Goal: Information Seeking & Learning: Learn about a topic

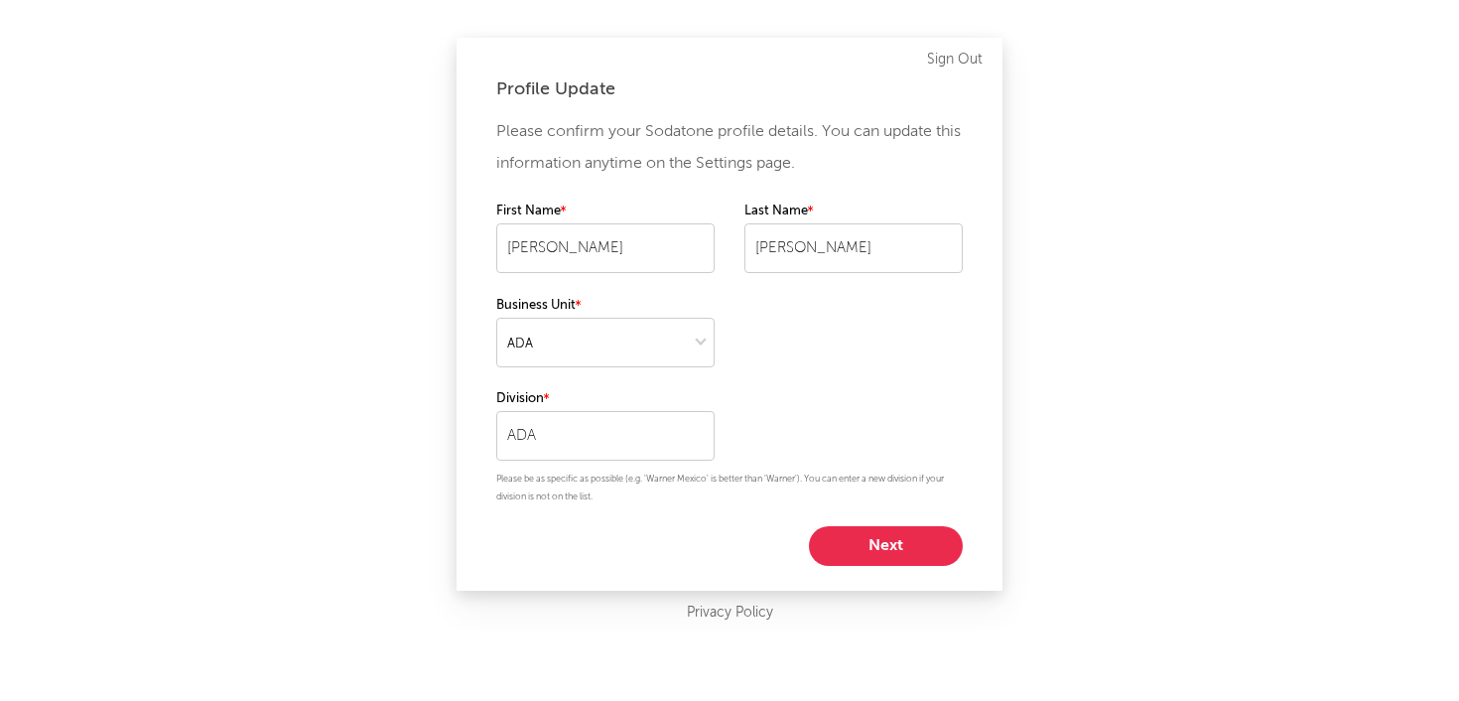
click at [918, 545] on button "Next" at bounding box center [886, 546] width 154 height 40
select select "marketing"
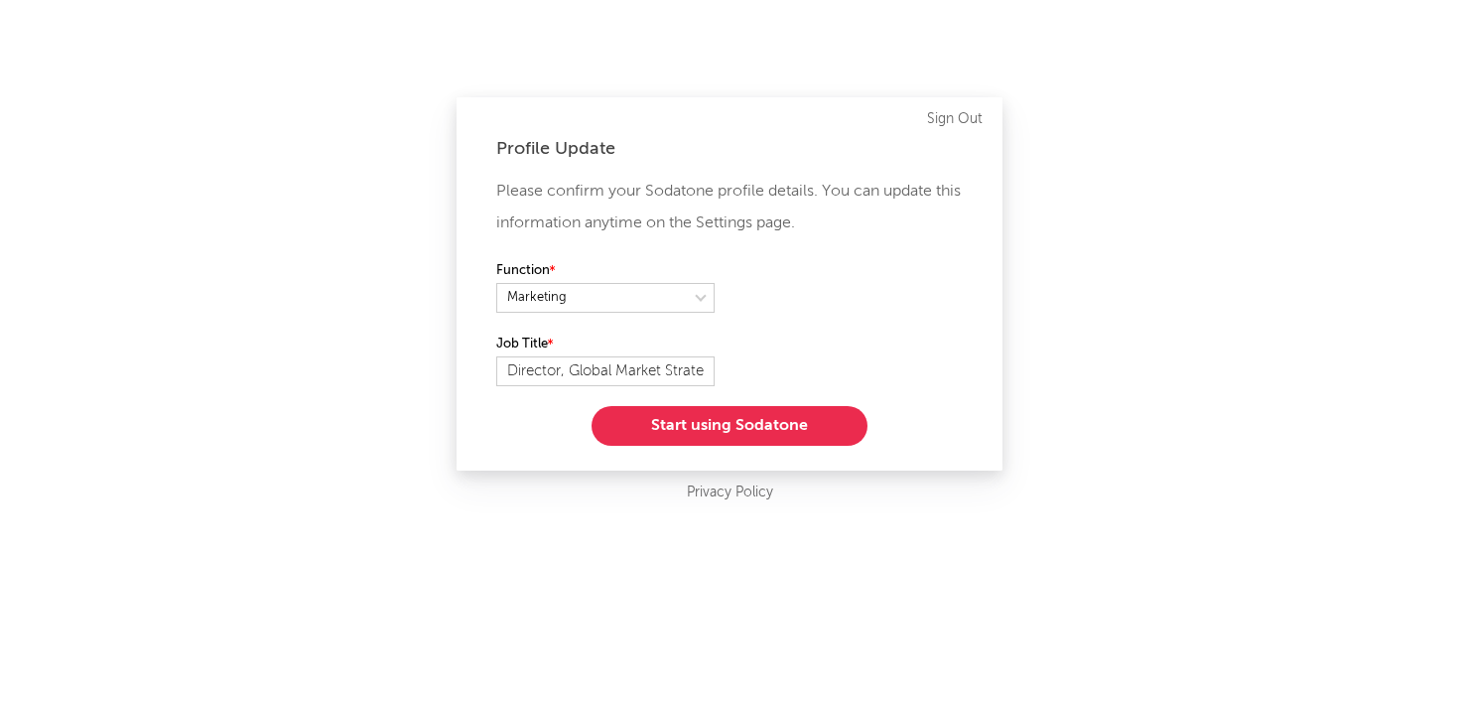
click at [810, 436] on button "Start using Sodatone" at bounding box center [730, 426] width 276 height 40
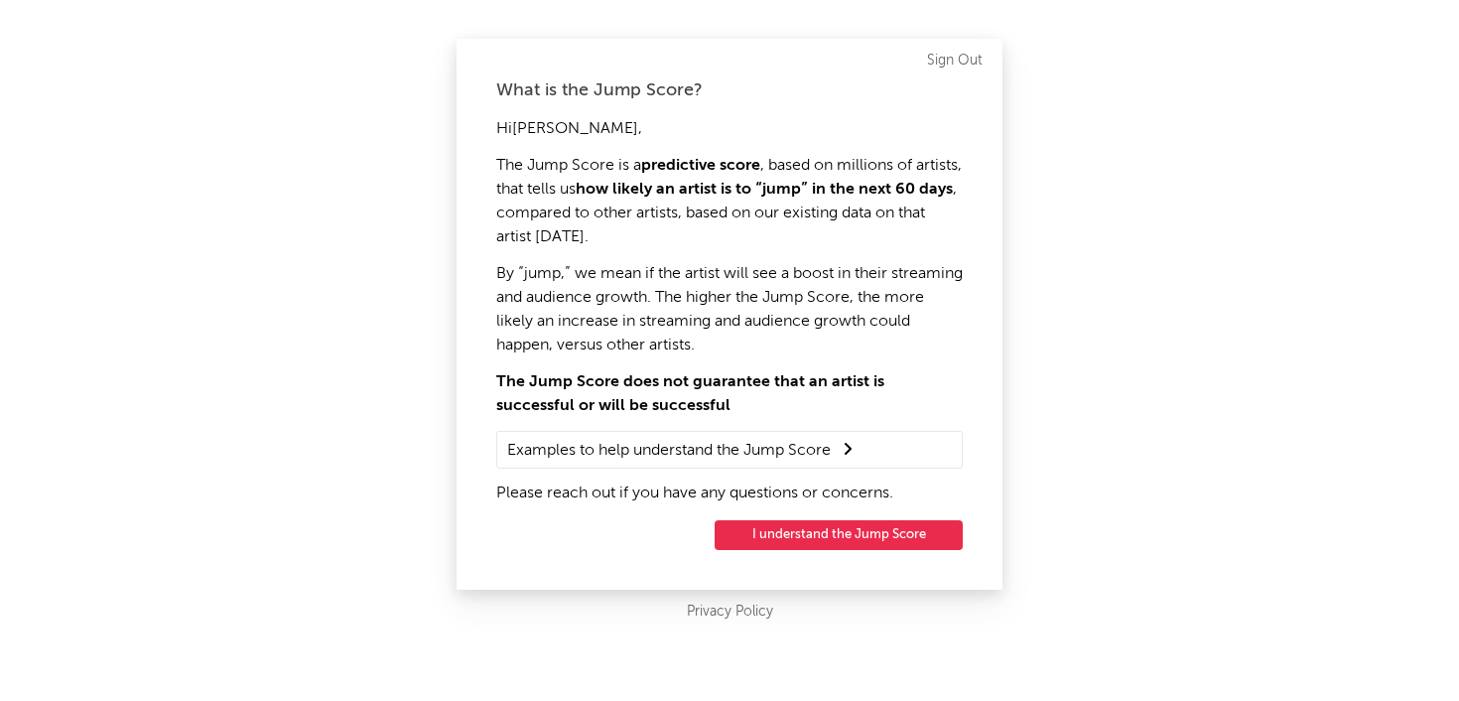
click at [841, 537] on button "I understand the Jump Score" at bounding box center [839, 535] width 248 height 30
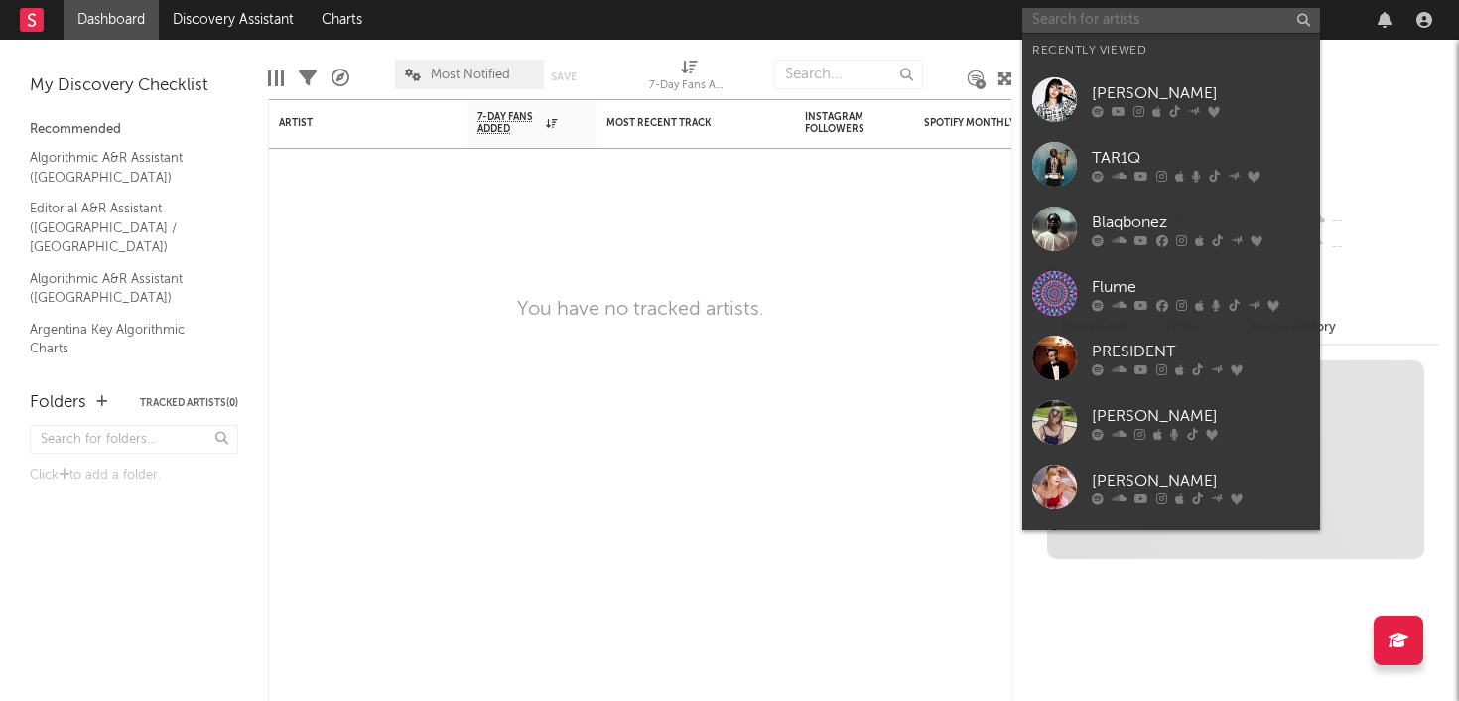
click at [1138, 24] on input "text" at bounding box center [1172, 20] width 298 height 25
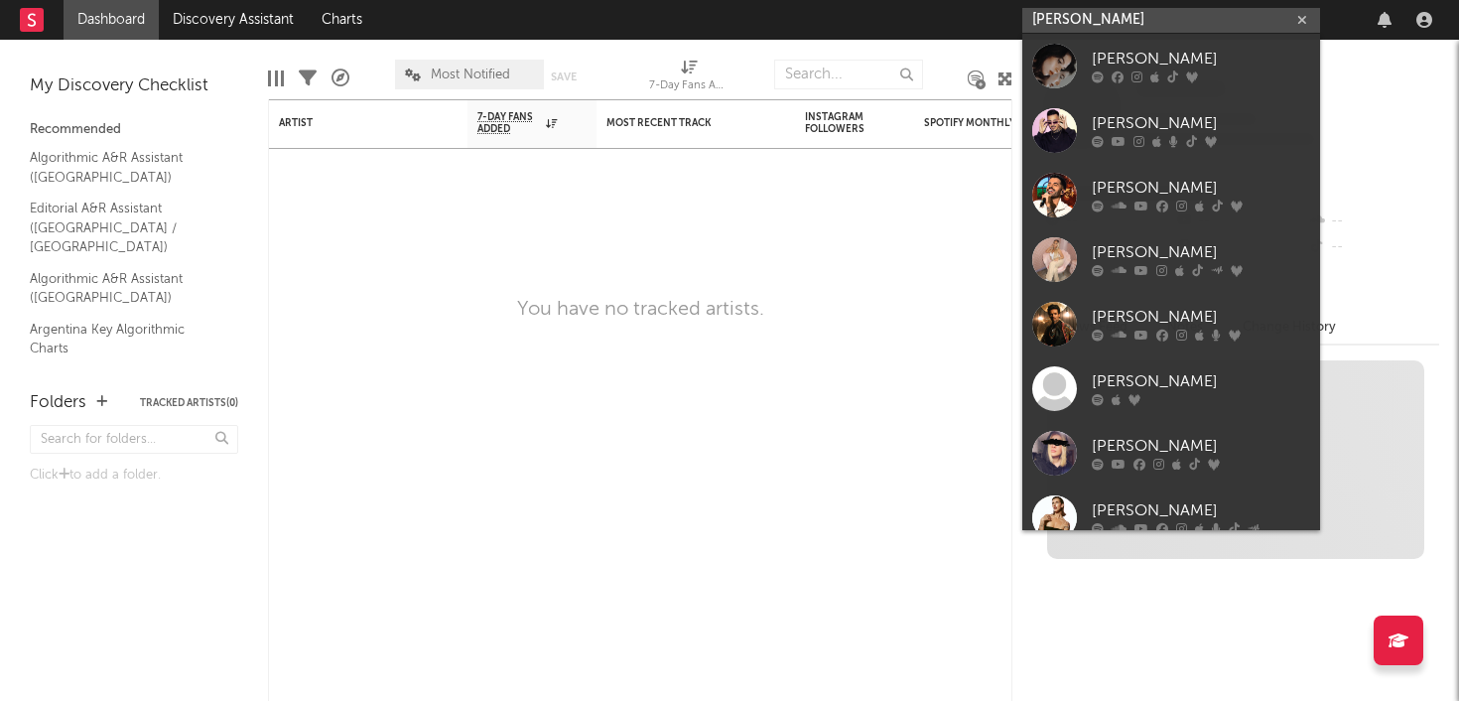
type input "[PERSON_NAME]"
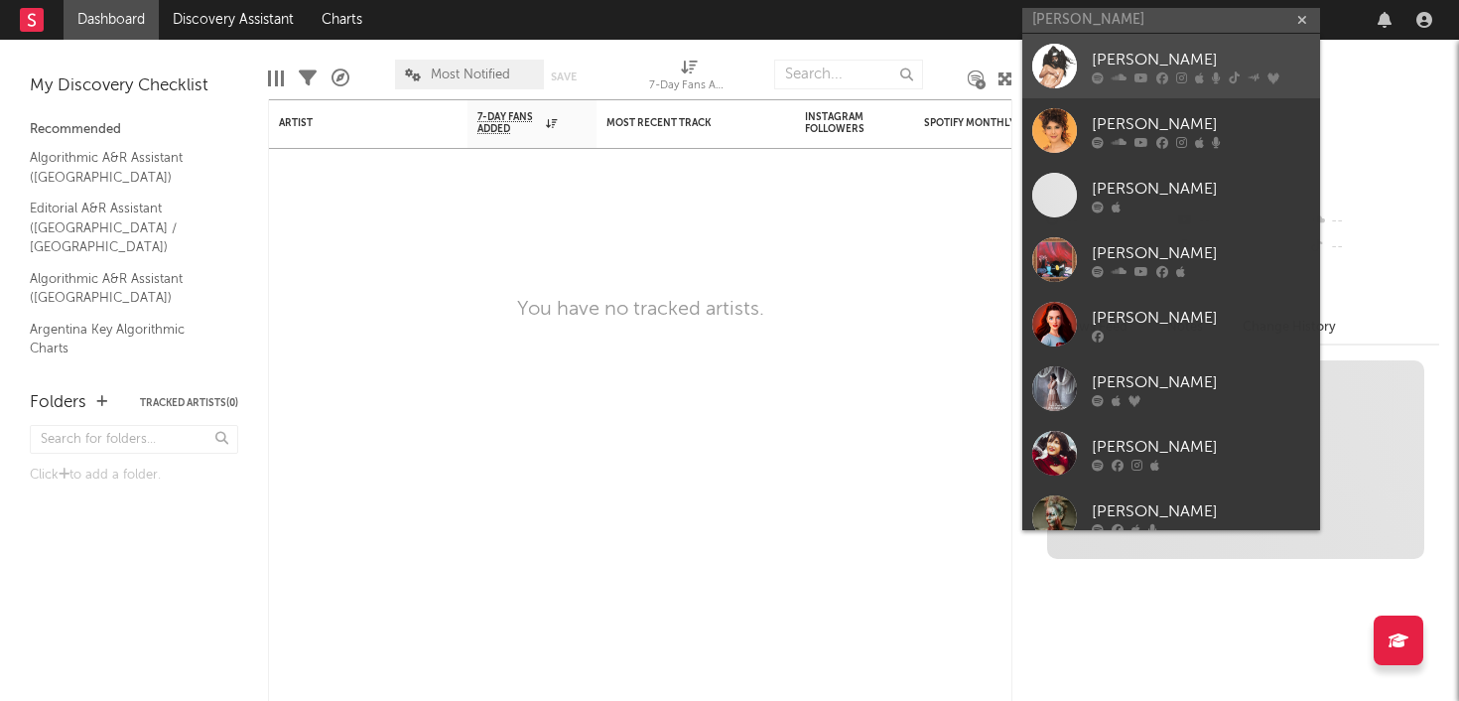
click at [1200, 71] on icon at bounding box center [1199, 77] width 9 height 12
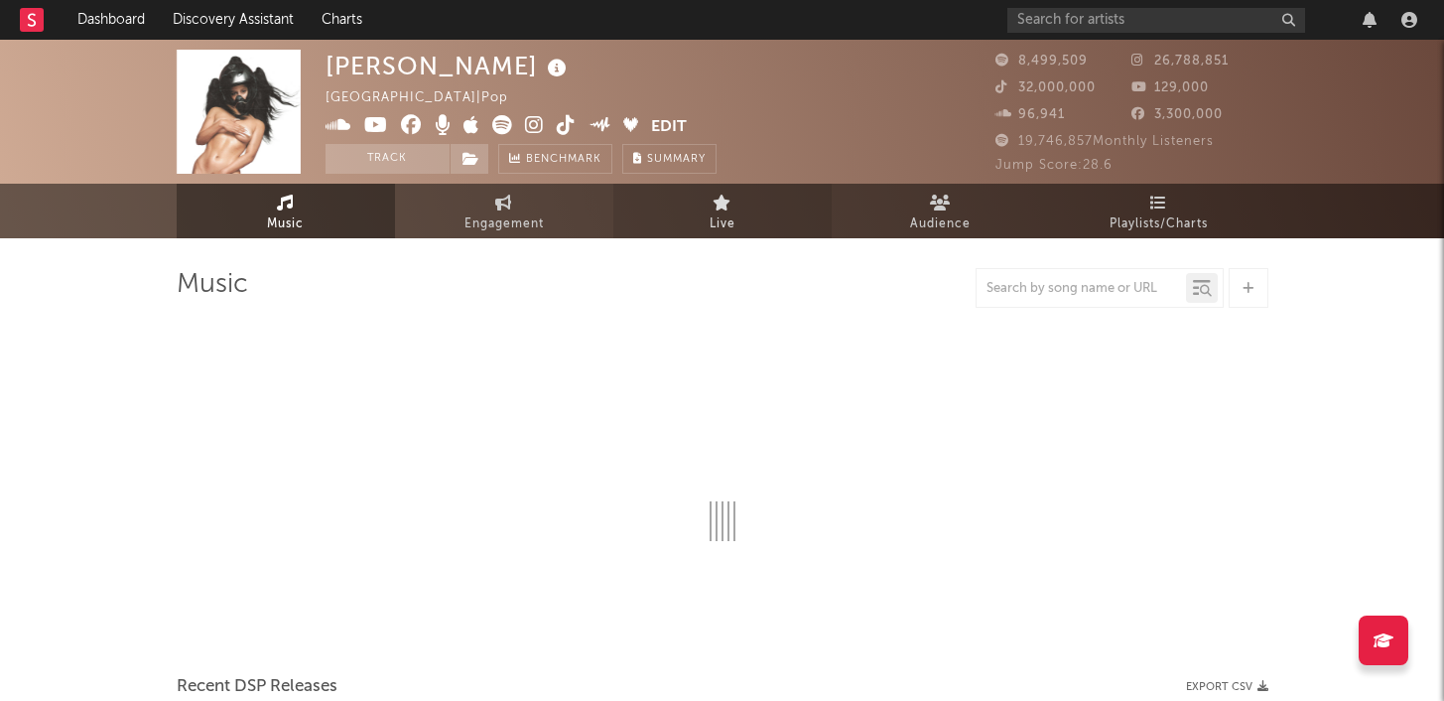
select select "6m"
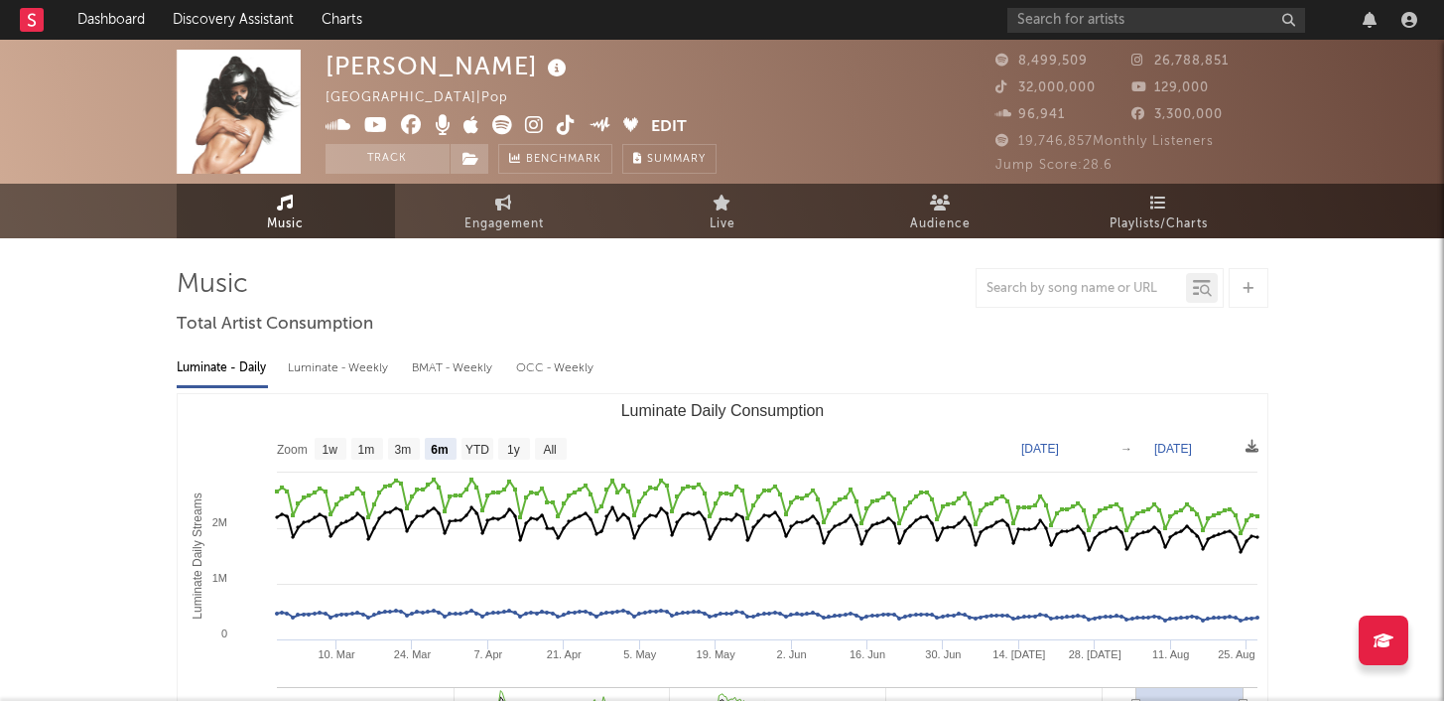
click at [1247, 291] on icon at bounding box center [1248, 288] width 11 height 13
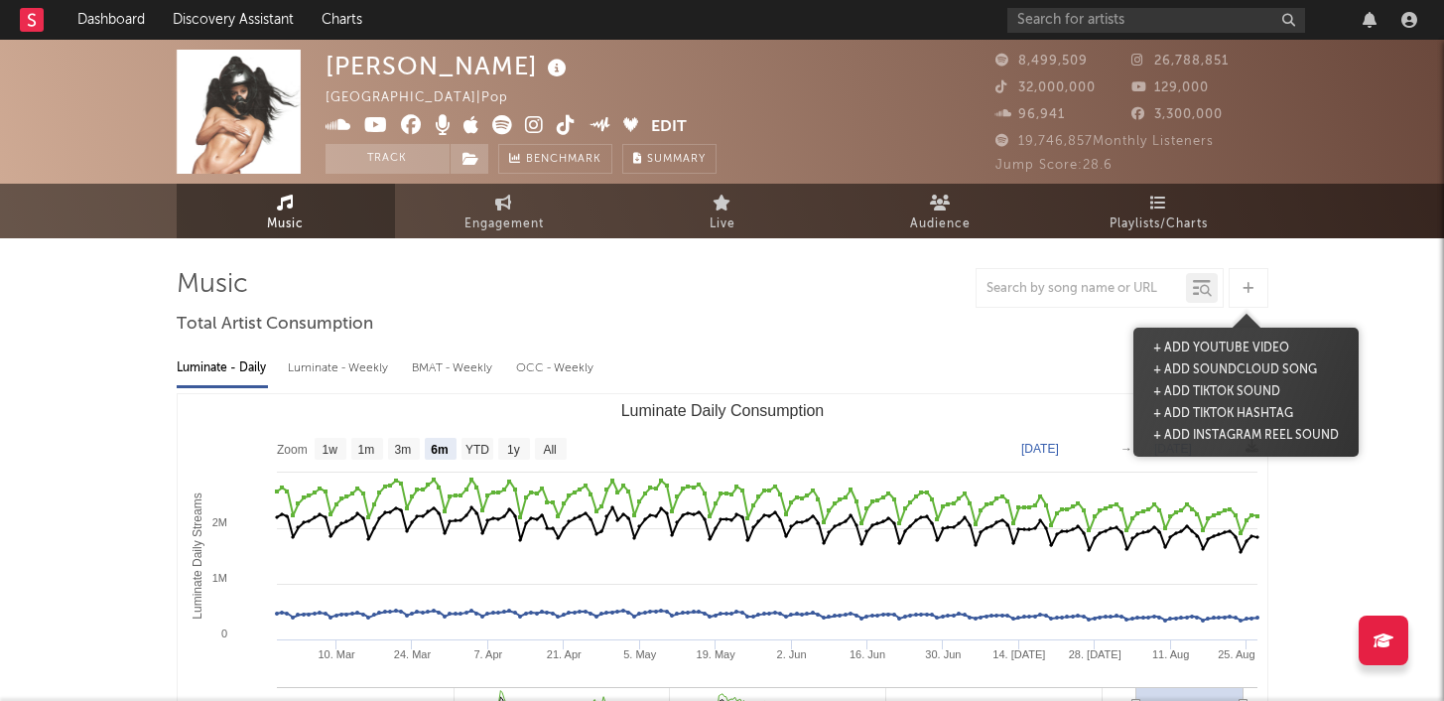
click at [1247, 291] on icon at bounding box center [1248, 288] width 11 height 13
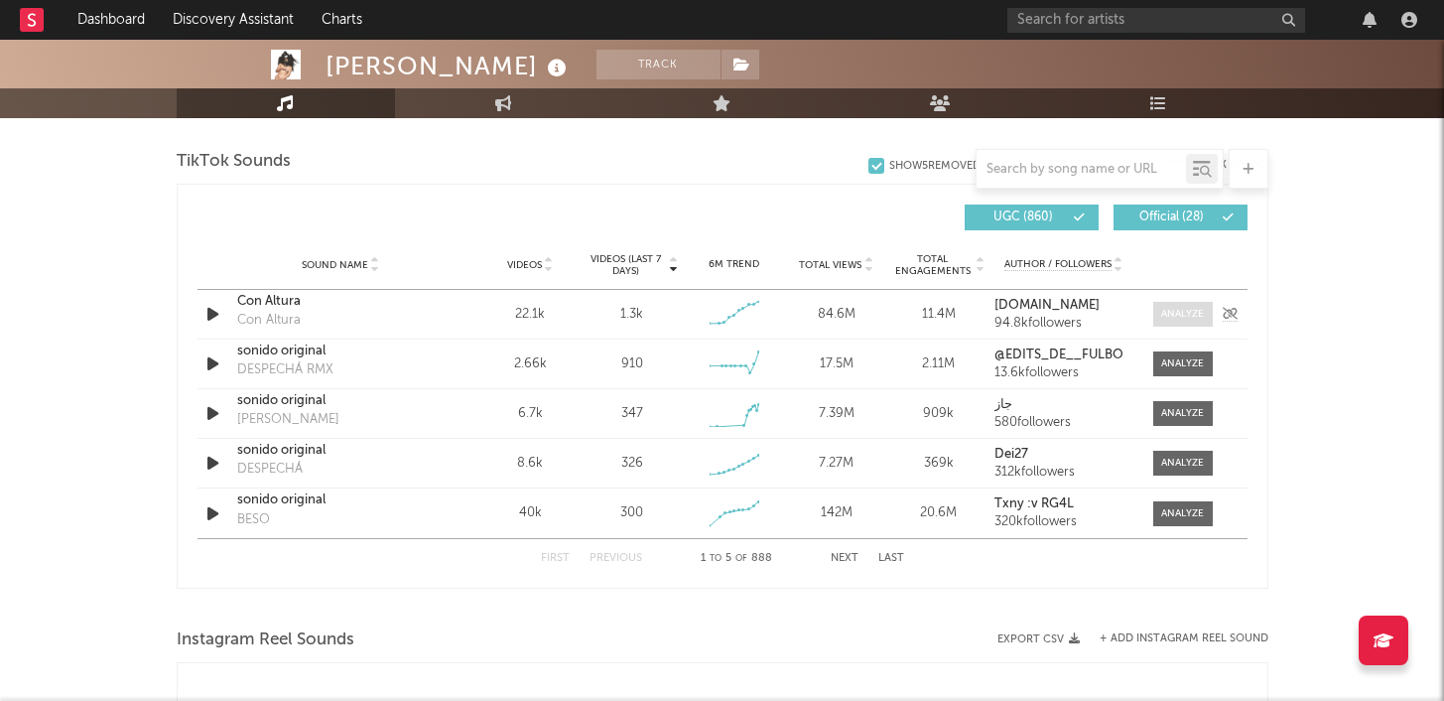
scroll to position [1315, 0]
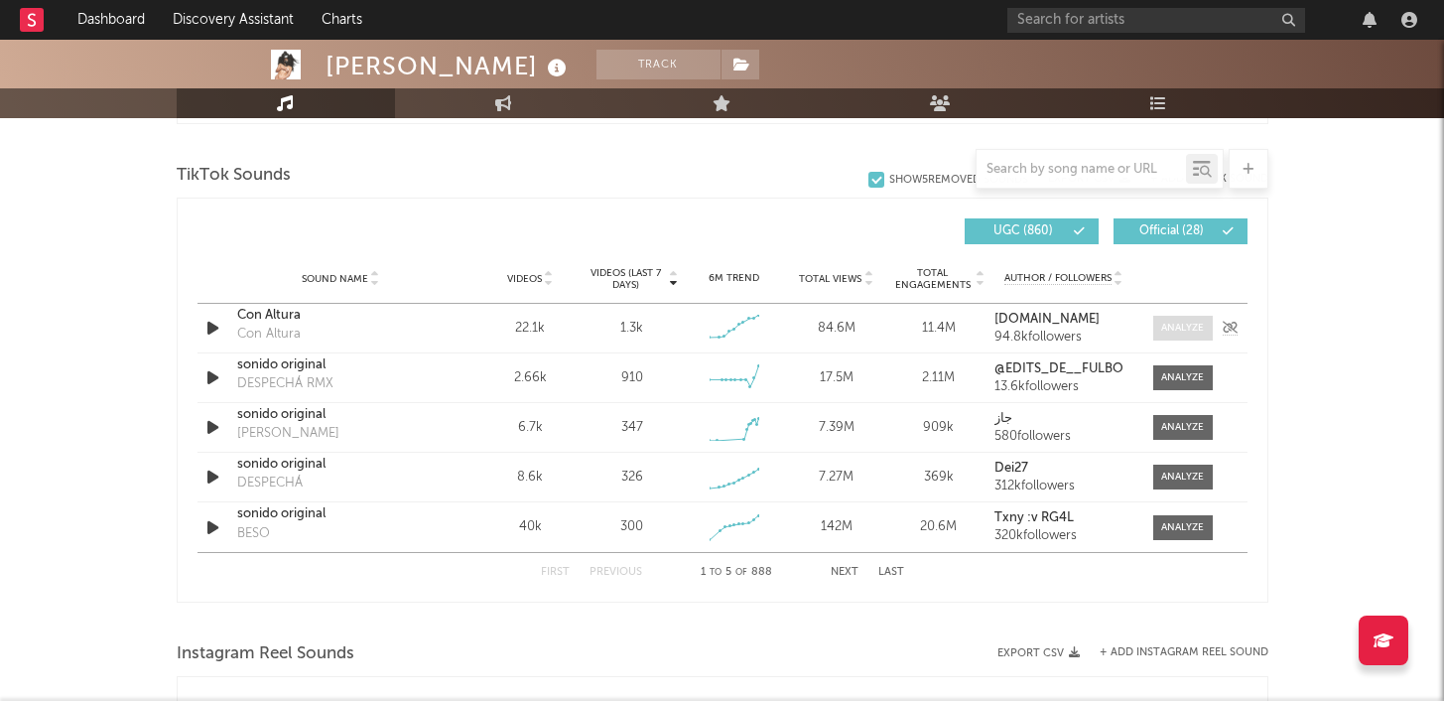
click at [1190, 327] on div at bounding box center [1183, 328] width 43 height 15
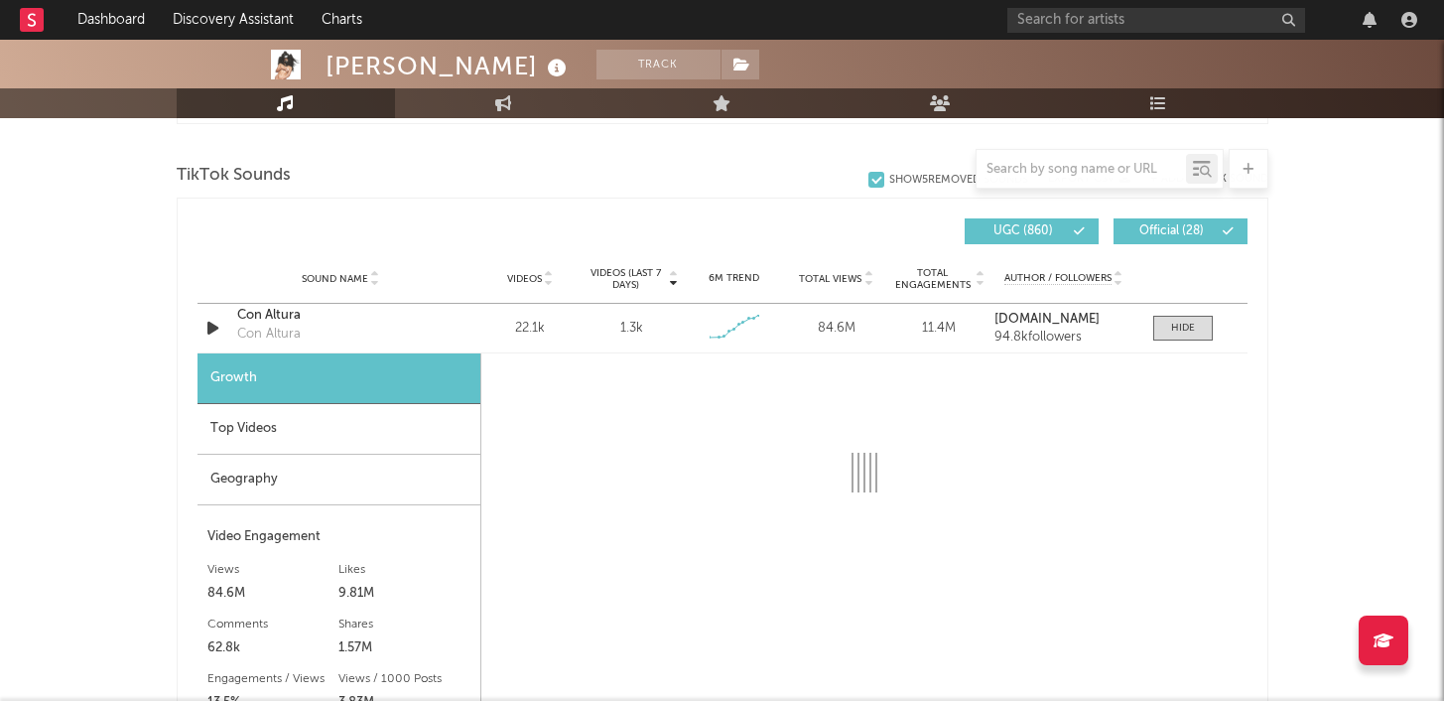
click at [374, 439] on div "Top Videos" at bounding box center [339, 429] width 283 height 51
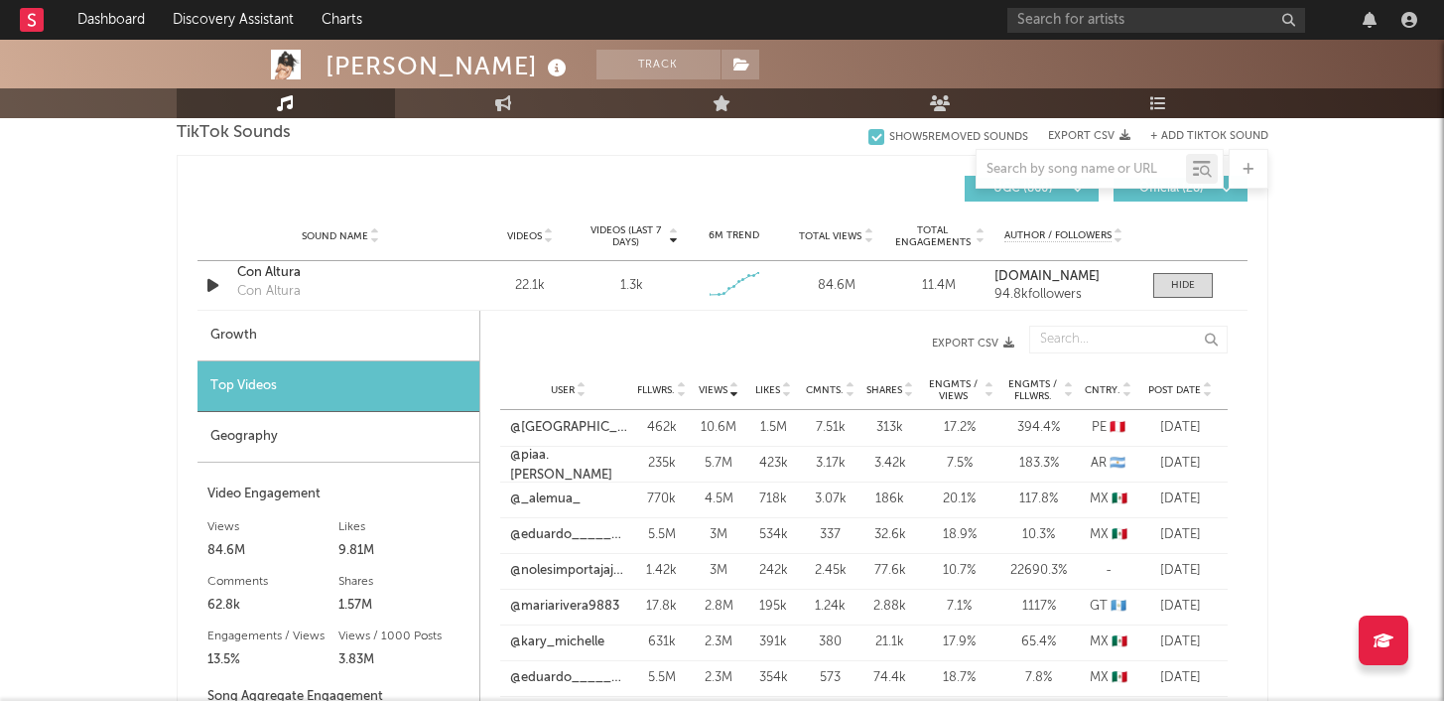
scroll to position [1454, 0]
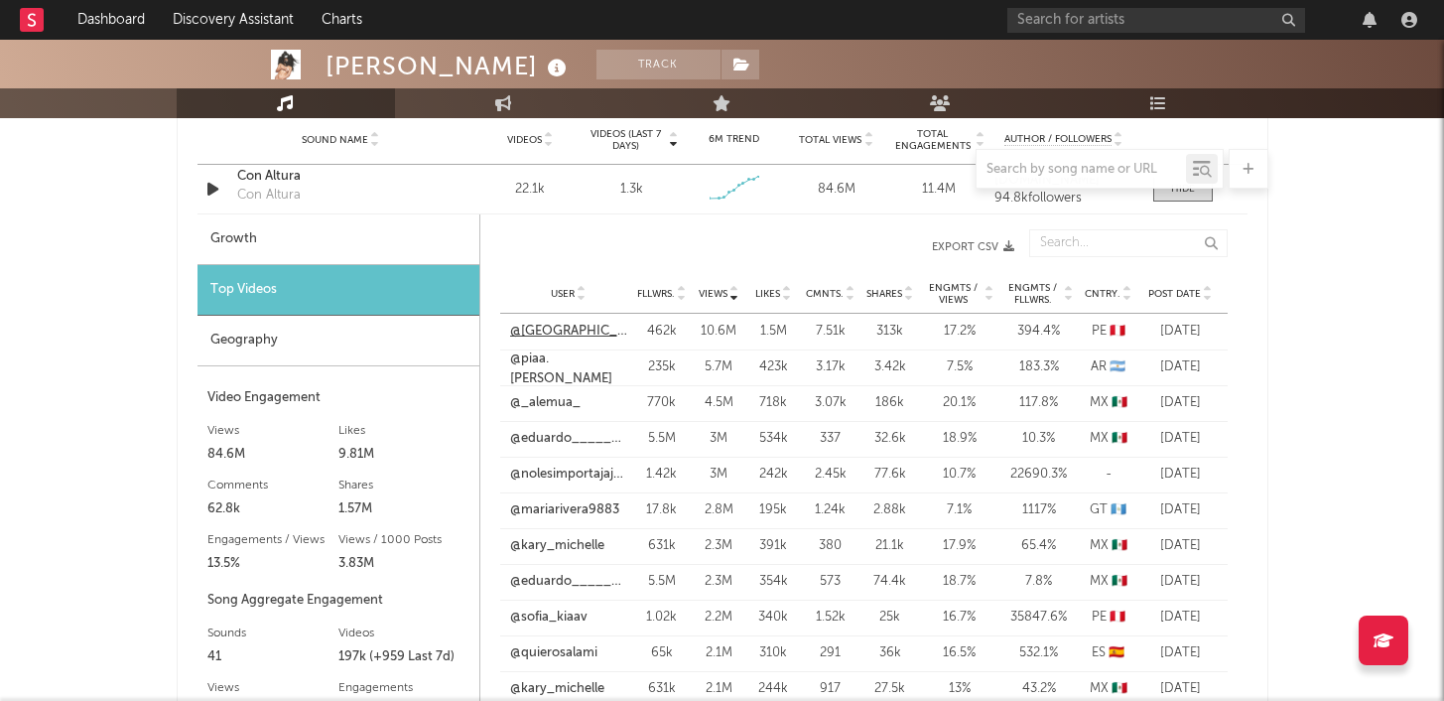
click at [568, 336] on link "@[GEOGRAPHIC_DATA]" at bounding box center [568, 332] width 117 height 20
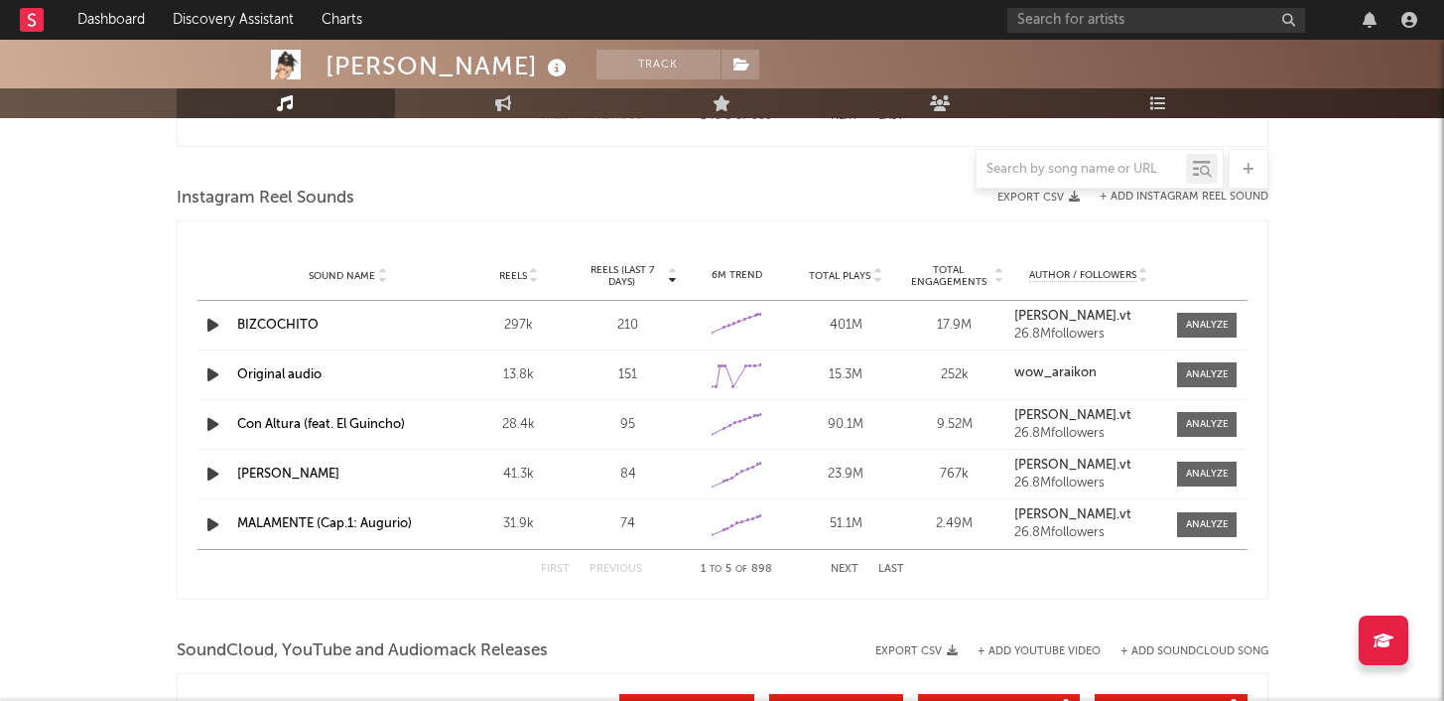
scroll to position [2349, 0]
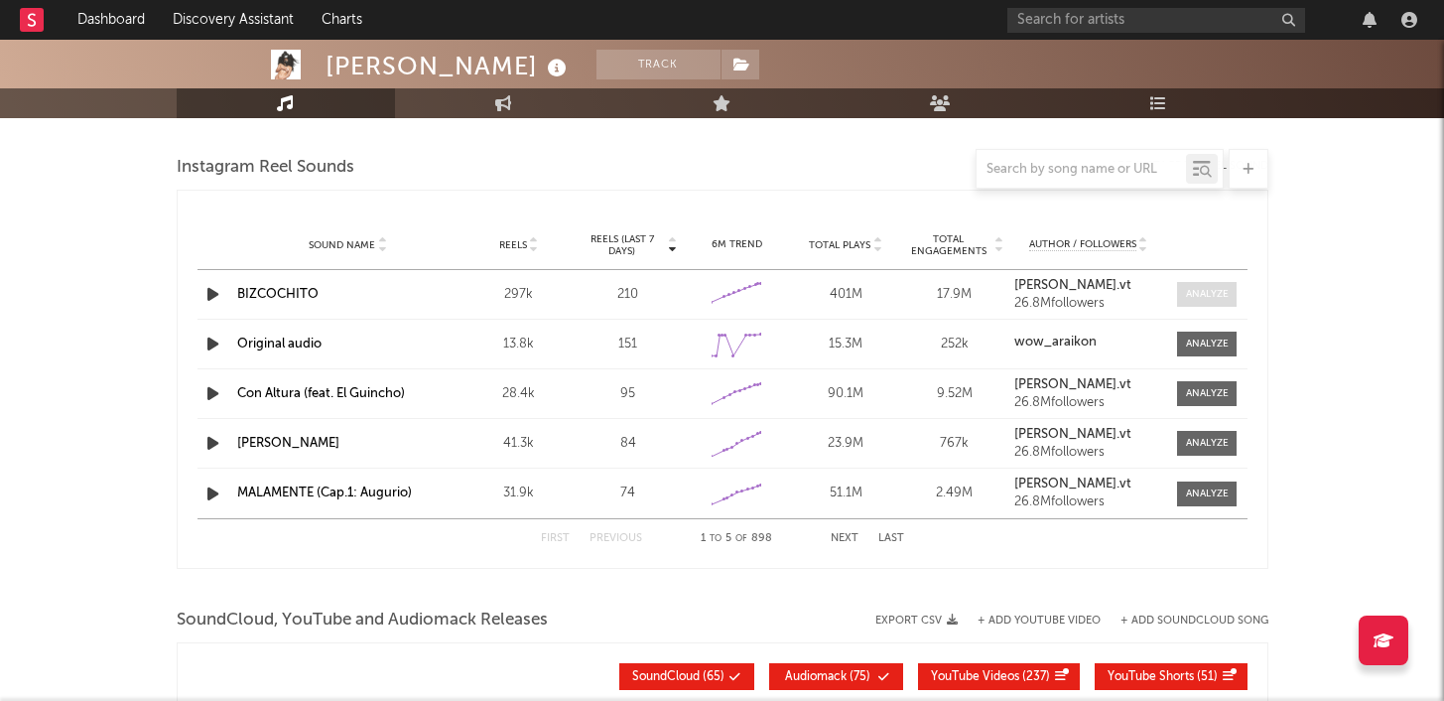
click at [1186, 292] on div at bounding box center [1207, 294] width 43 height 15
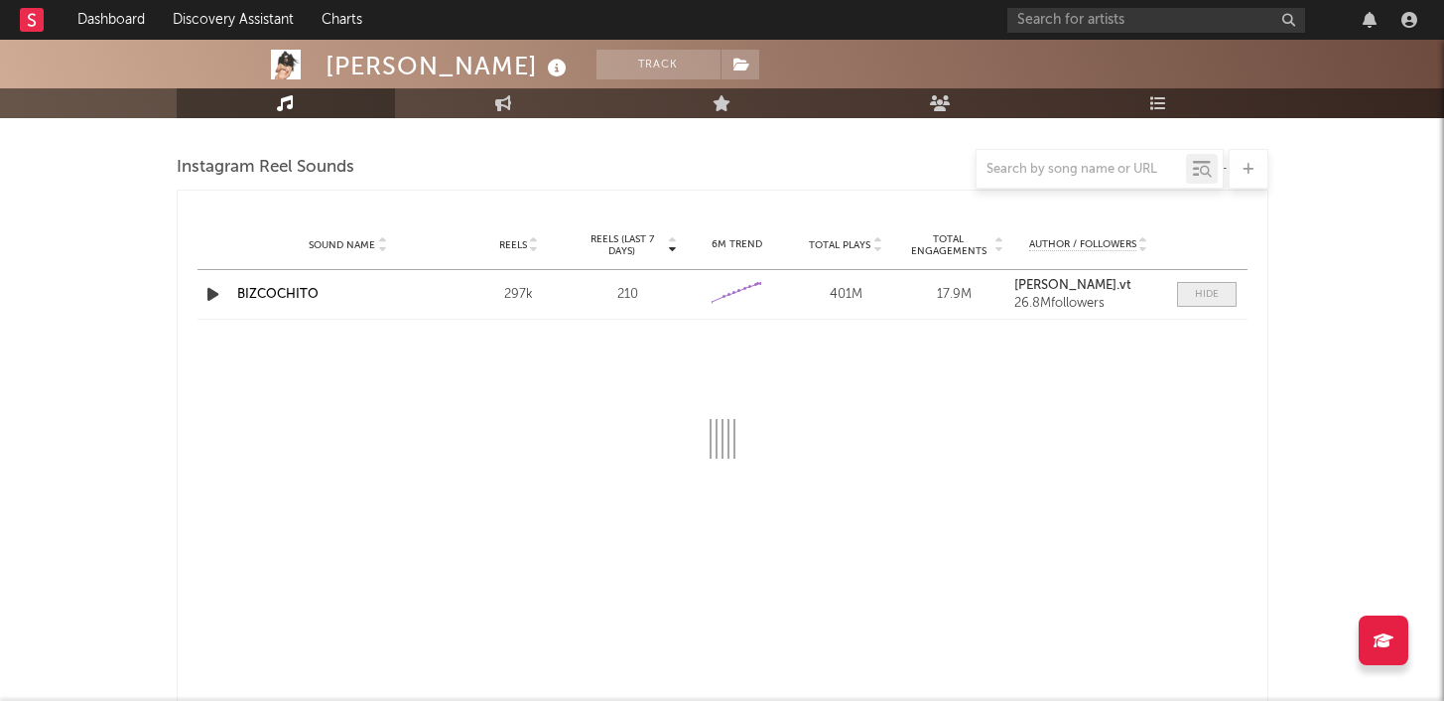
select select "6m"
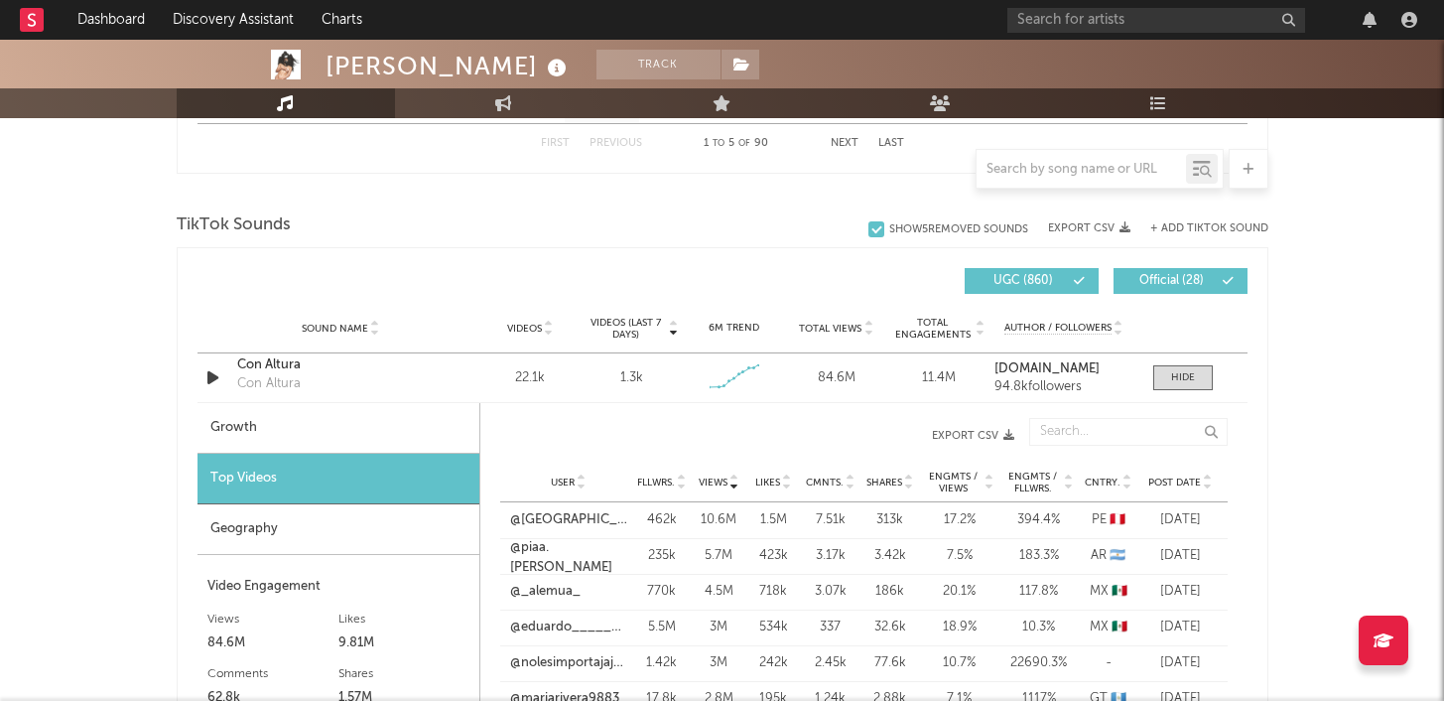
scroll to position [1347, 0]
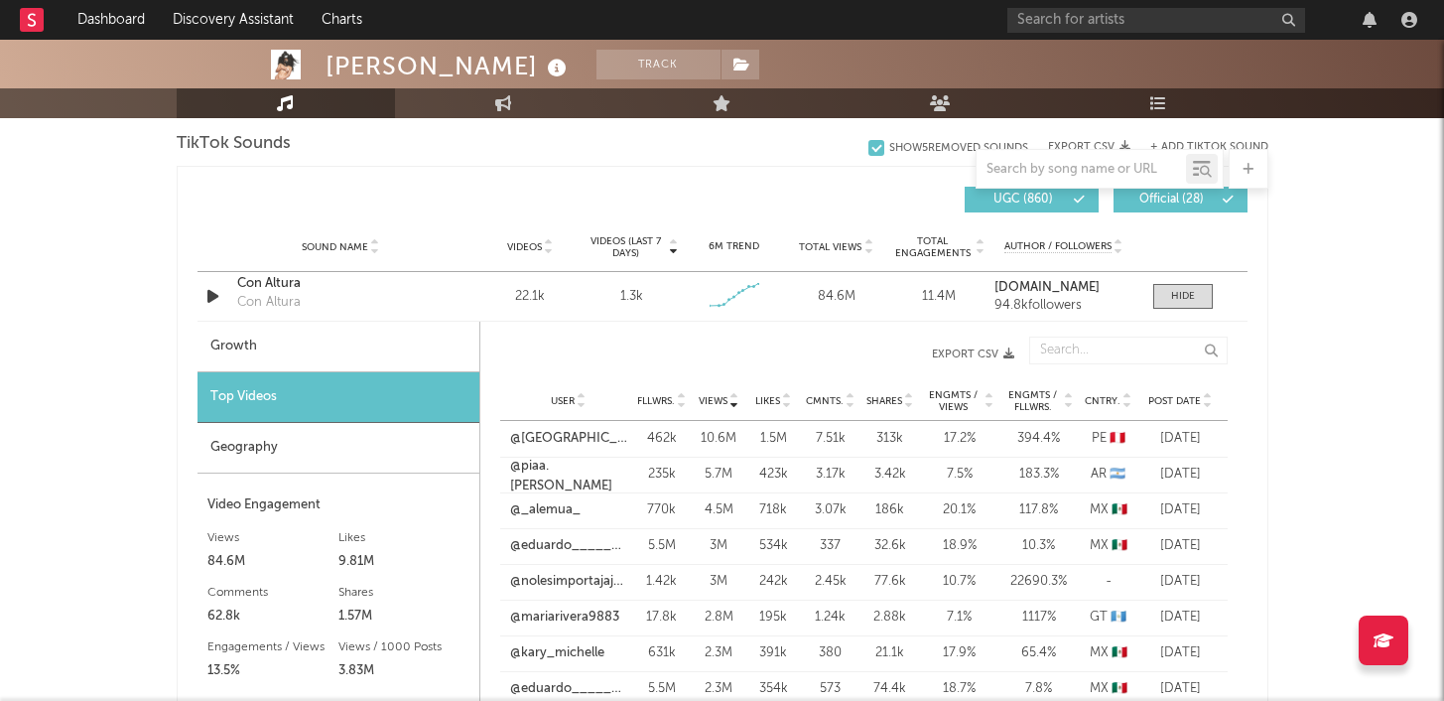
click at [362, 340] on div "Growth" at bounding box center [339, 347] width 282 height 51
select select "6m"
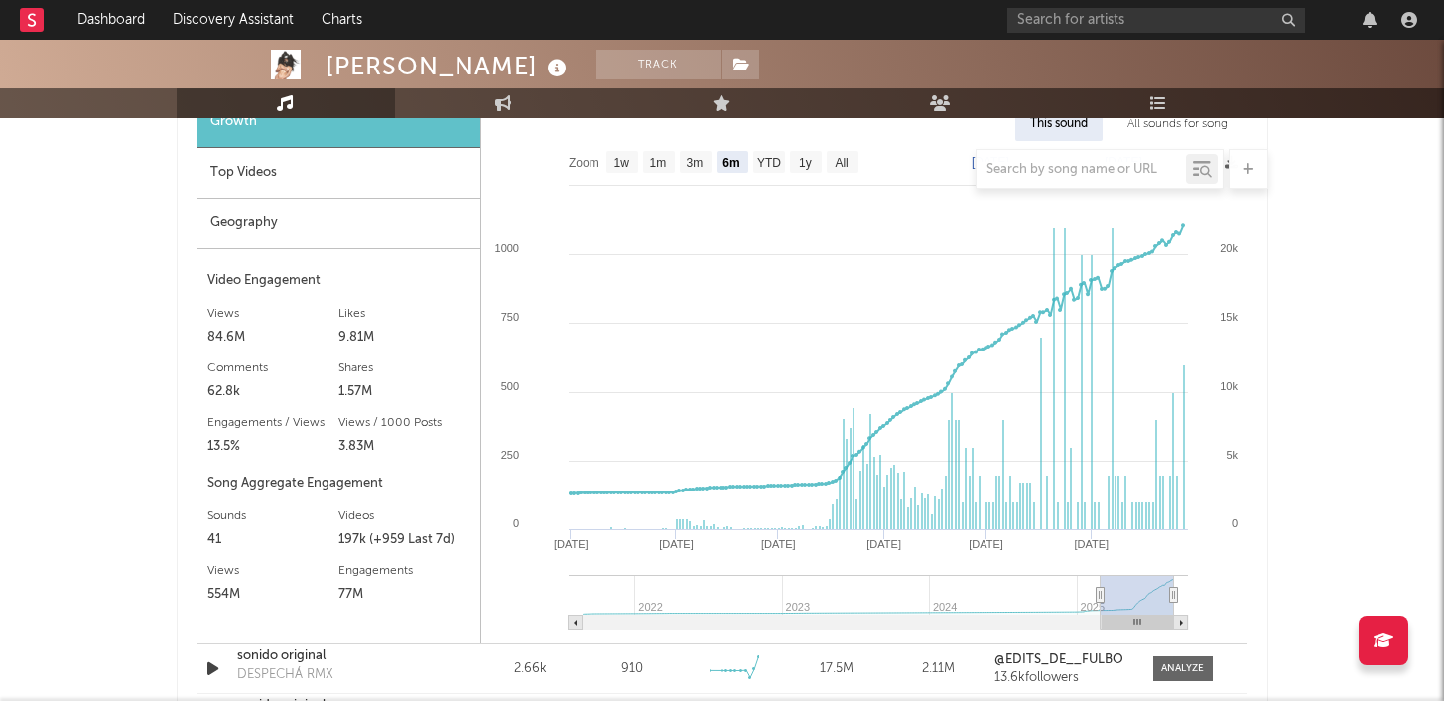
scroll to position [1518, 0]
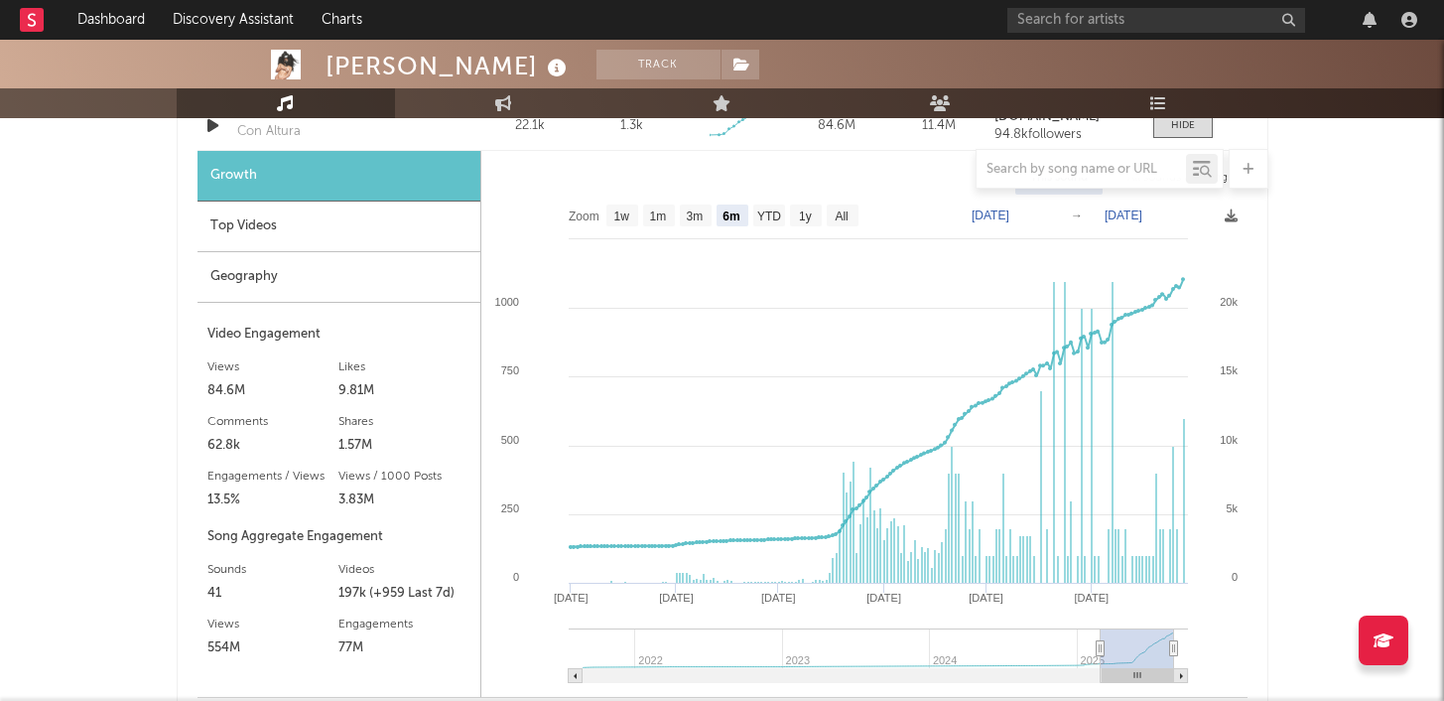
click at [409, 218] on div "Top Videos" at bounding box center [339, 227] width 283 height 51
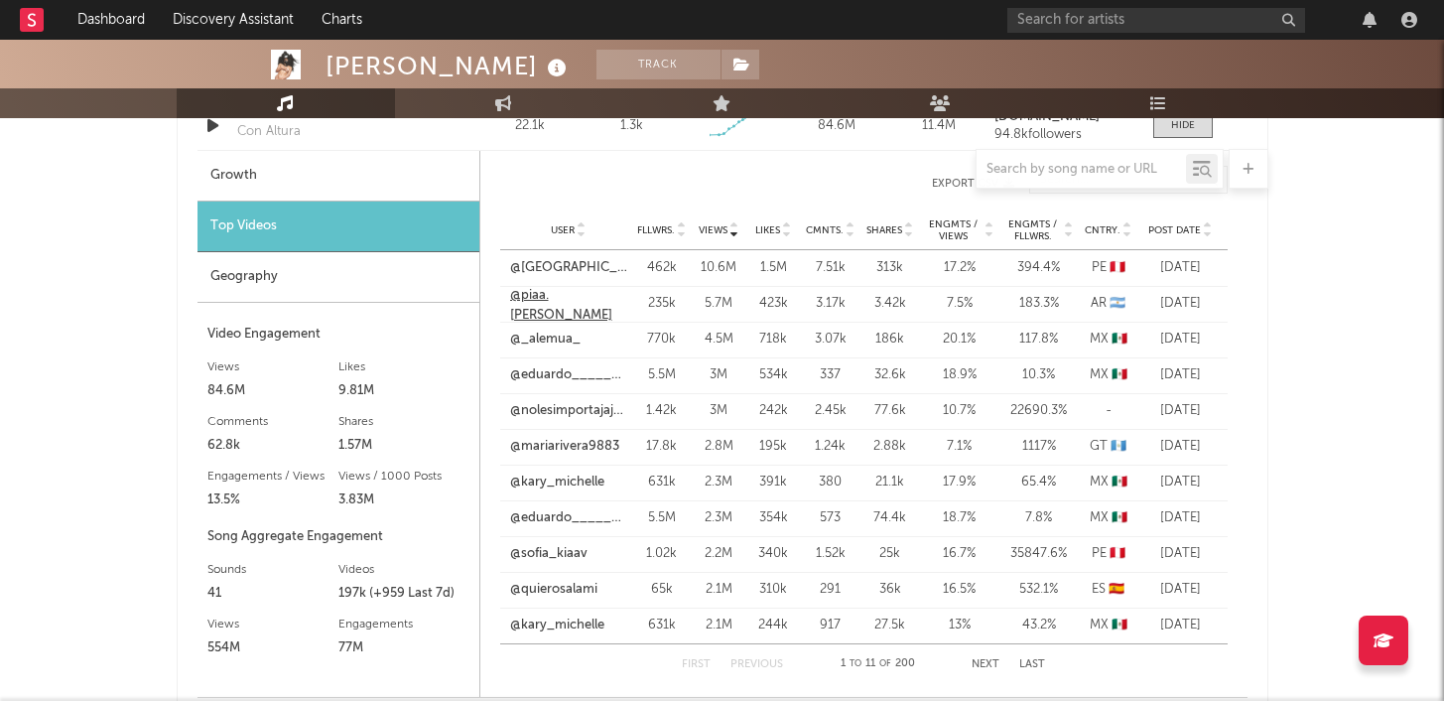
click at [564, 304] on link "@piaa.[PERSON_NAME]" at bounding box center [568, 305] width 117 height 39
click at [548, 340] on link "@_alemua_" at bounding box center [545, 340] width 70 height 20
